Goal: Browse casually

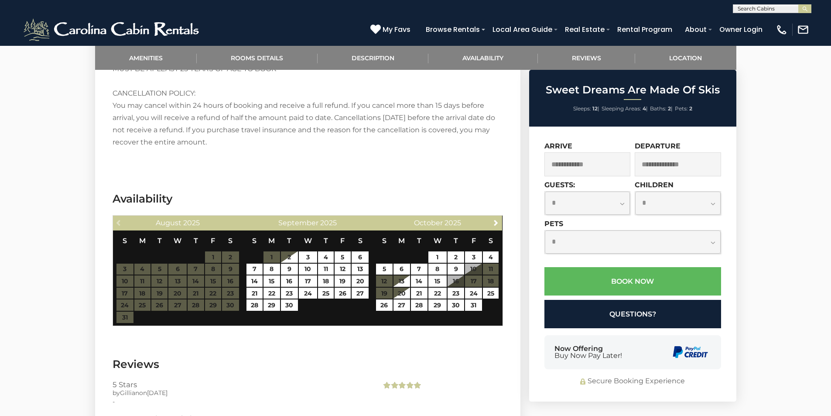
scroll to position [1381, 0]
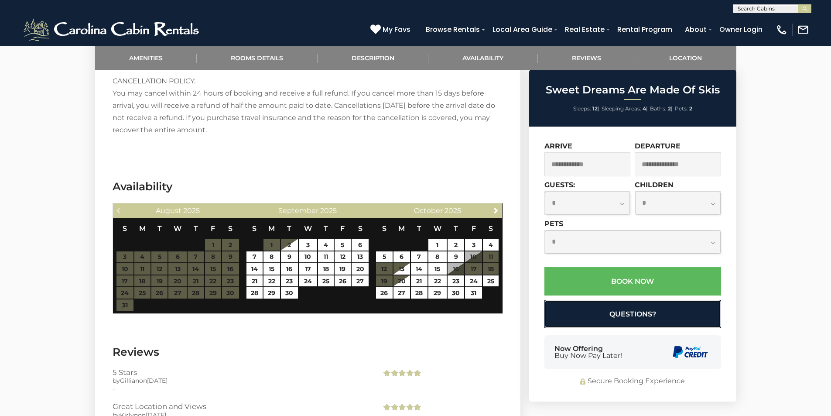
click at [562, 327] on button "Questions?" at bounding box center [633, 314] width 177 height 28
select select "*"
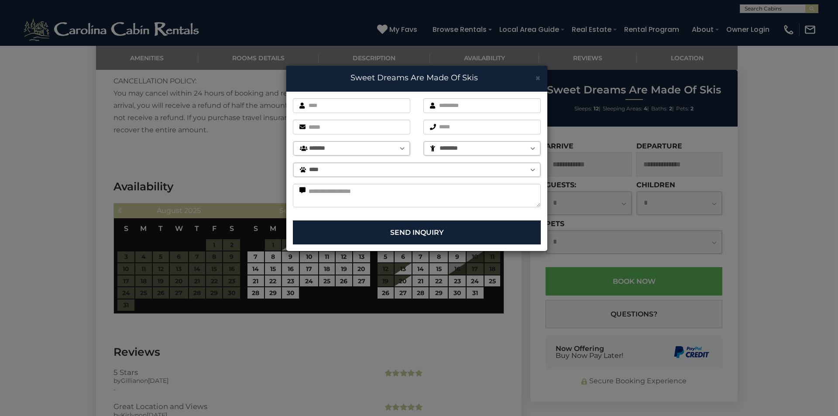
click at [561, 343] on div "× Sweet Dreams Are Made Of Skis First name is required. Last name is required. …" at bounding box center [419, 208] width 838 height 416
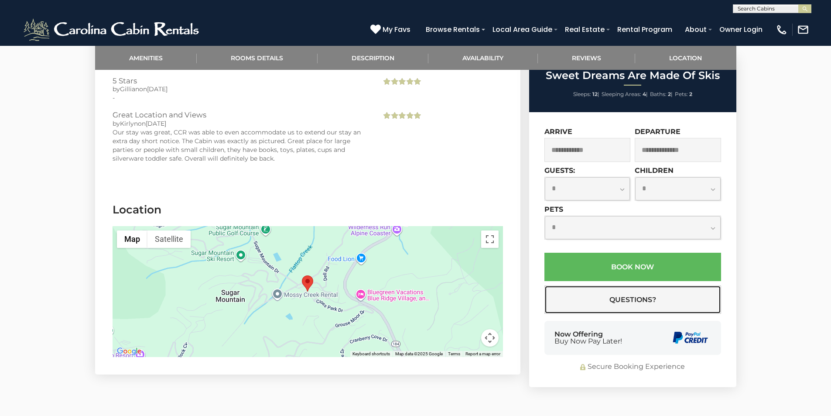
scroll to position [1709, 0]
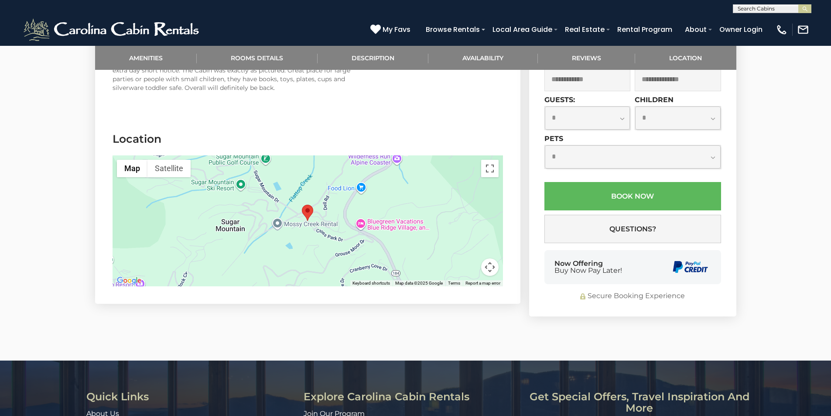
scroll to position [1760, 0]
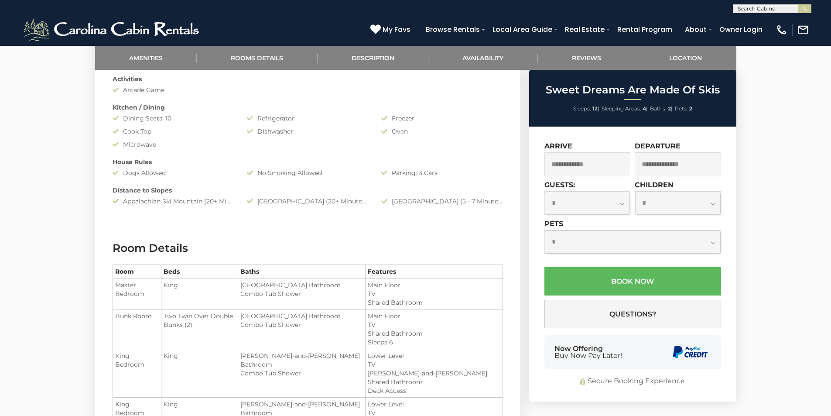
scroll to position [920, 0]
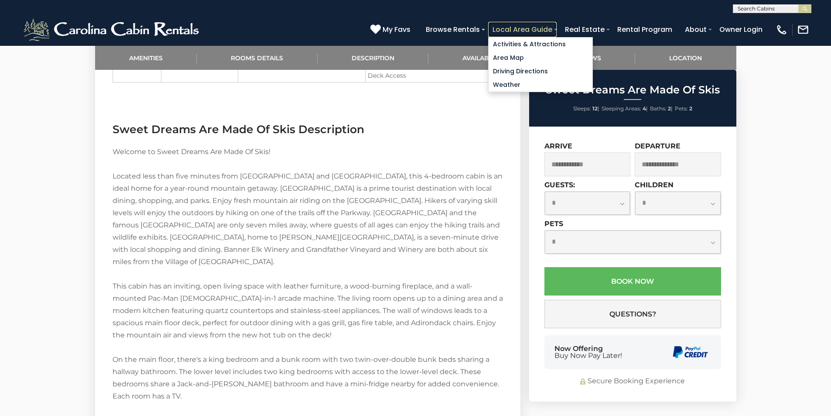
click at [557, 24] on link "Local Area Guide" at bounding box center [522, 29] width 69 height 15
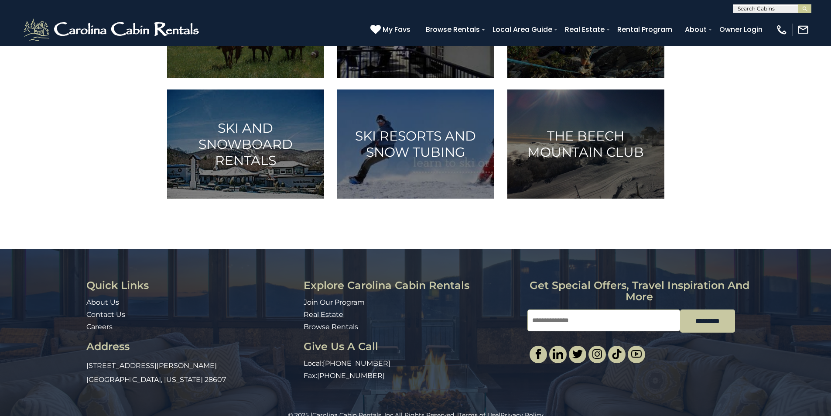
scroll to position [561, 0]
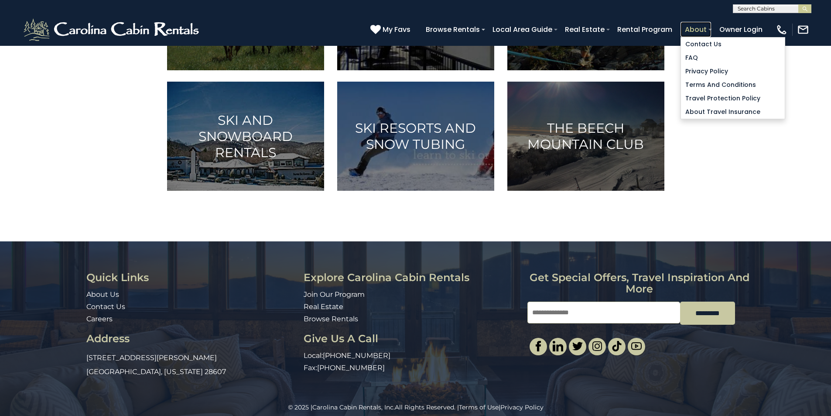
click at [711, 24] on link "About" at bounding box center [696, 29] width 31 height 15
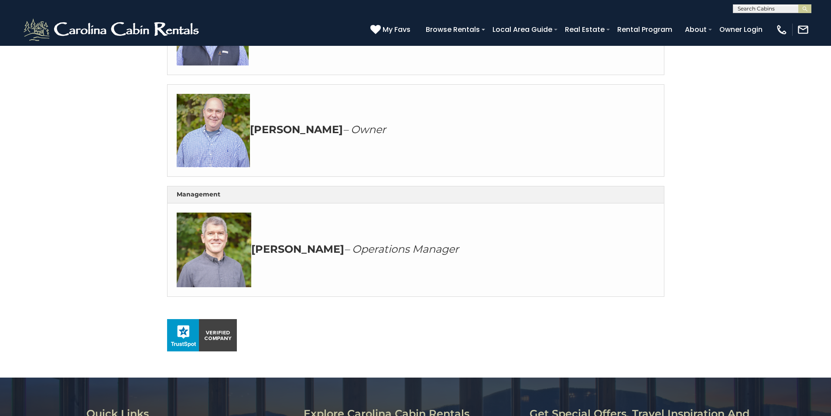
scroll to position [200, 0]
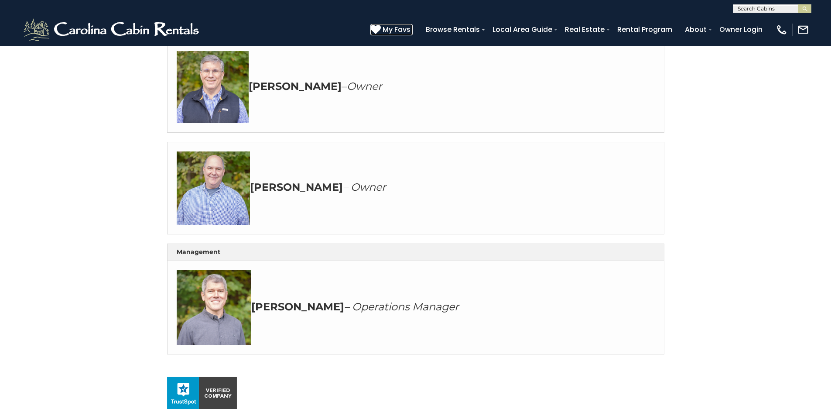
click at [381, 25] on icon at bounding box center [375, 29] width 10 height 10
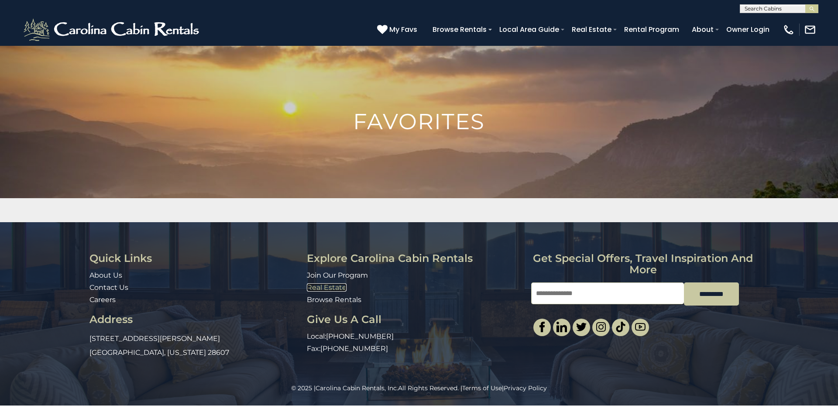
click at [313, 285] on link "Real Estate" at bounding box center [327, 287] width 40 height 8
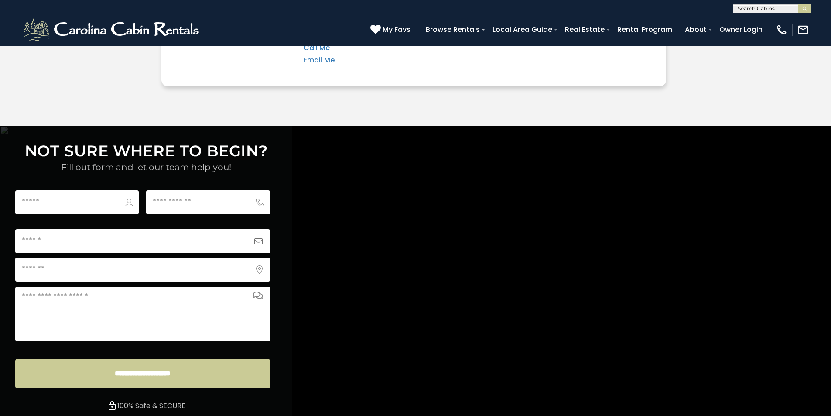
scroll to position [3249, 0]
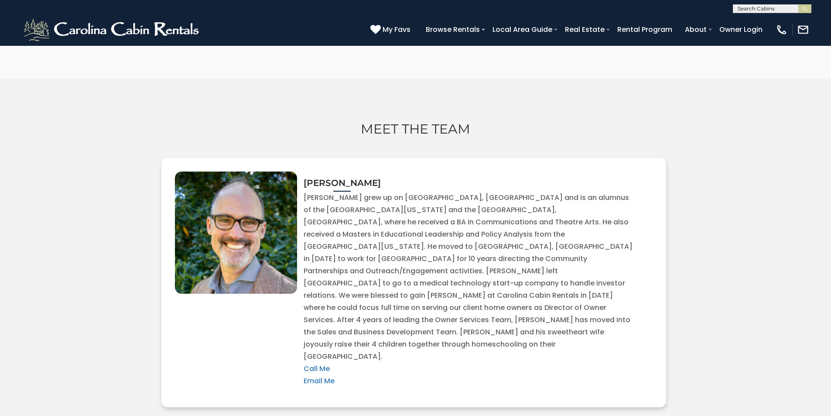
scroll to position [2614, 0]
